Goal: Transaction & Acquisition: Purchase product/service

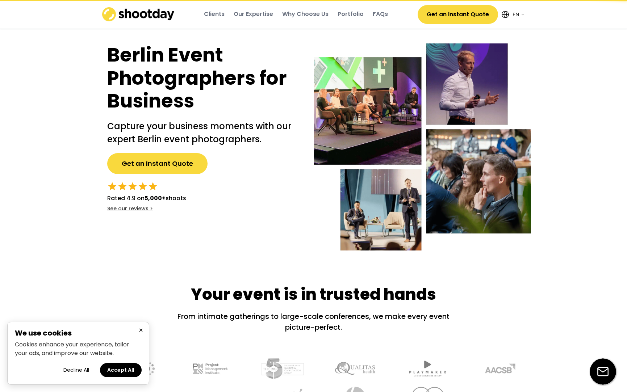
select select ""en""
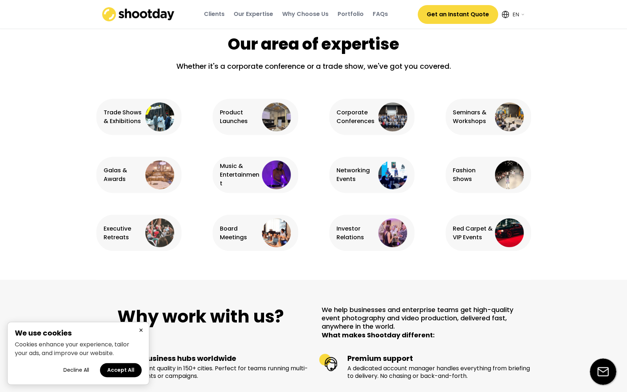
scroll to position [429, 0]
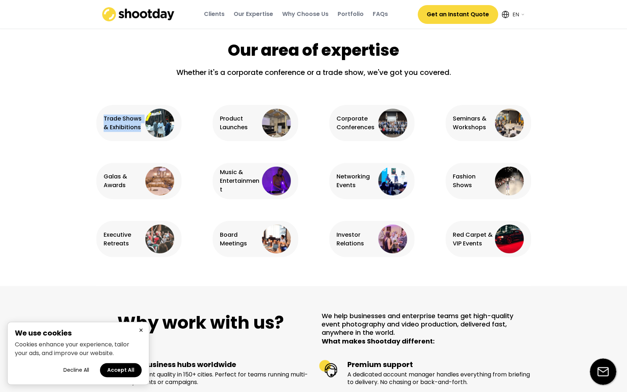
drag, startPoint x: 104, startPoint y: 118, endPoint x: 140, endPoint y: 125, distance: 36.6
click at [140, 125] on div "Trade Shows & Exhibitions" at bounding box center [124, 122] width 40 height 17
copy div "Trade Shows & Exhibitions"
drag, startPoint x: 454, startPoint y: 118, endPoint x: 487, endPoint y: 128, distance: 34.2
click at [487, 128] on div "Seminars & Workshops" at bounding box center [473, 122] width 40 height 17
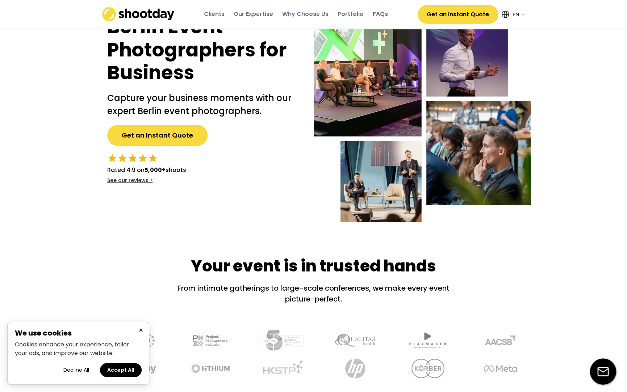
scroll to position [0, 0]
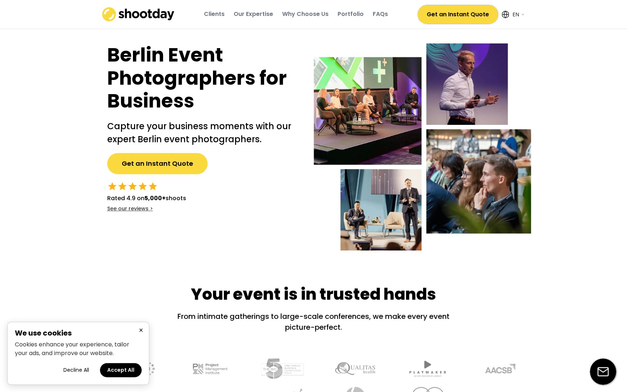
click at [459, 14] on button "Get an Instant Quote" at bounding box center [458, 14] width 80 height 19
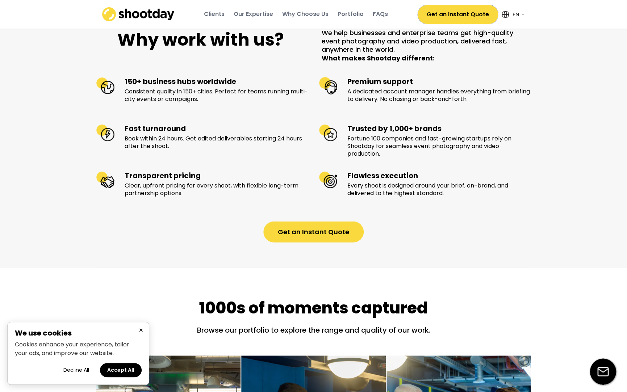
scroll to position [712, 0]
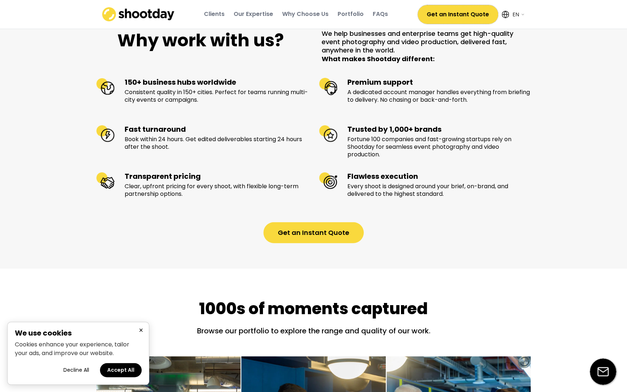
click at [377, 181] on div "Flawless execution" at bounding box center [439, 176] width 184 height 9
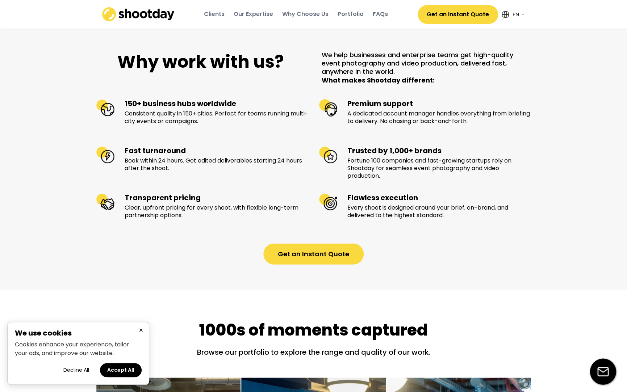
scroll to position [691, 0]
